Goal: Task Accomplishment & Management: Use online tool/utility

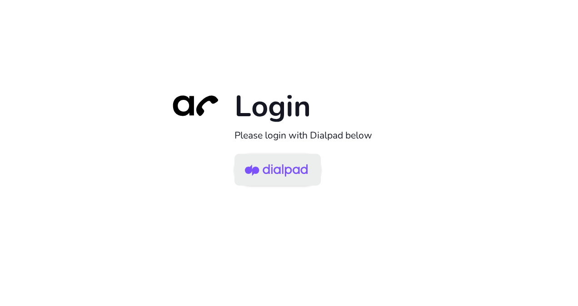
click at [270, 171] on img at bounding box center [276, 171] width 63 height 30
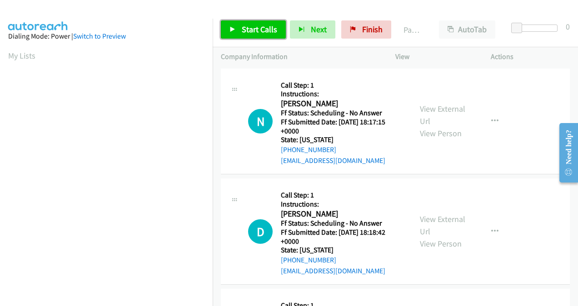
click at [247, 30] on span "Start Calls" at bounding box center [259, 29] width 35 height 10
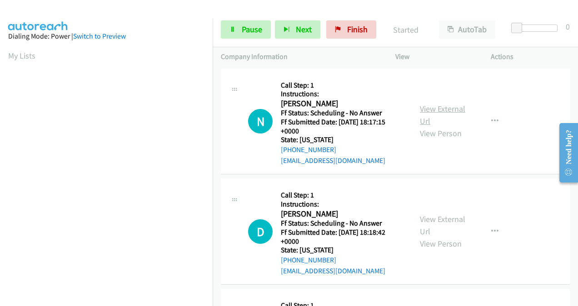
click at [428, 114] on link "View External Url" at bounding box center [442, 115] width 45 height 23
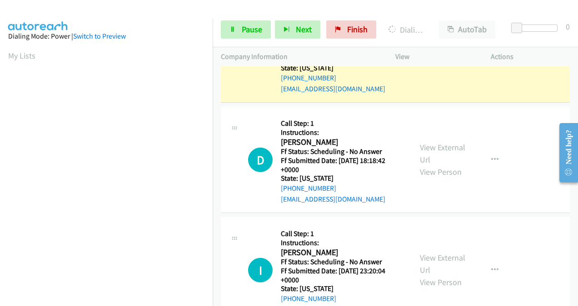
scroll to position [91, 0]
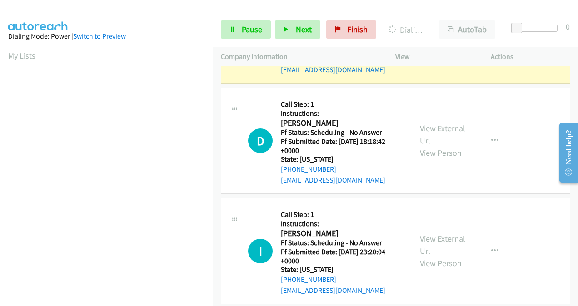
click at [423, 133] on link "View External Url" at bounding box center [442, 134] width 45 height 23
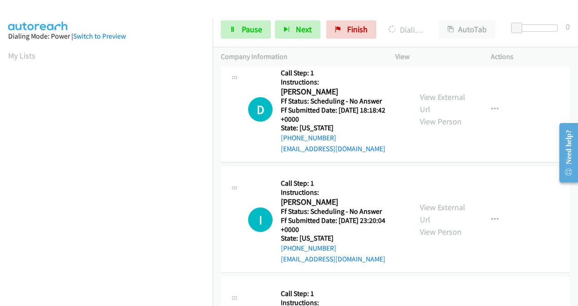
scroll to position [136, 0]
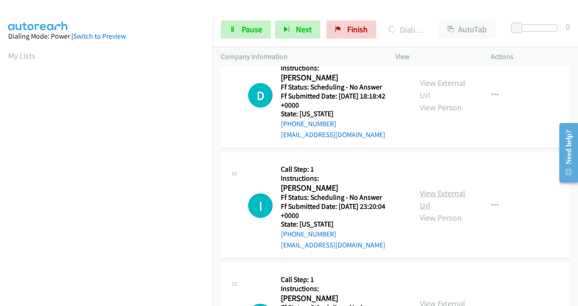
click at [428, 192] on link "View External Url" at bounding box center [442, 199] width 45 height 23
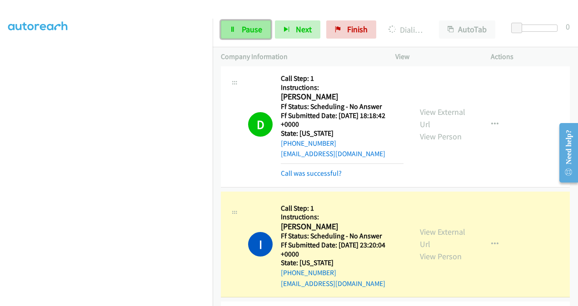
click at [248, 28] on span "Pause" at bounding box center [252, 29] width 20 height 10
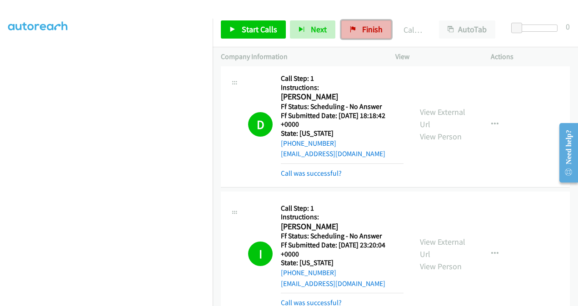
click at [380, 25] on link "Finish" at bounding box center [366, 29] width 50 height 18
